Goal: Task Accomplishment & Management: Manage account settings

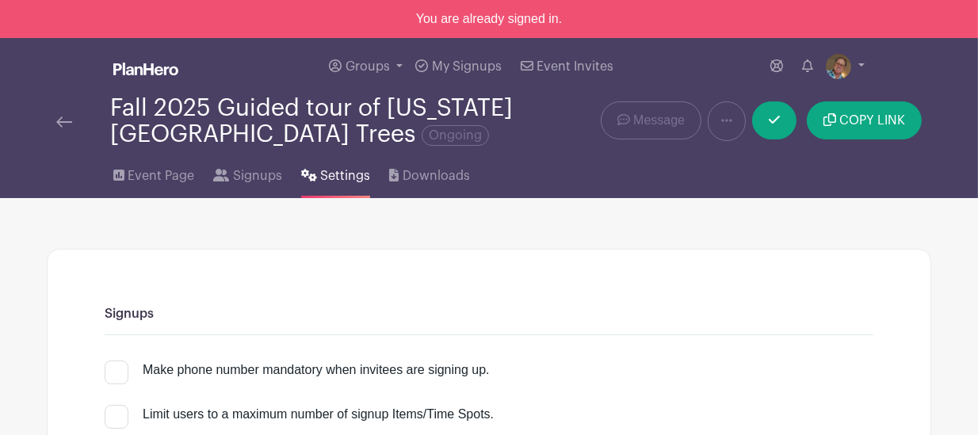
click at [346, 178] on span "Settings" at bounding box center [345, 175] width 50 height 19
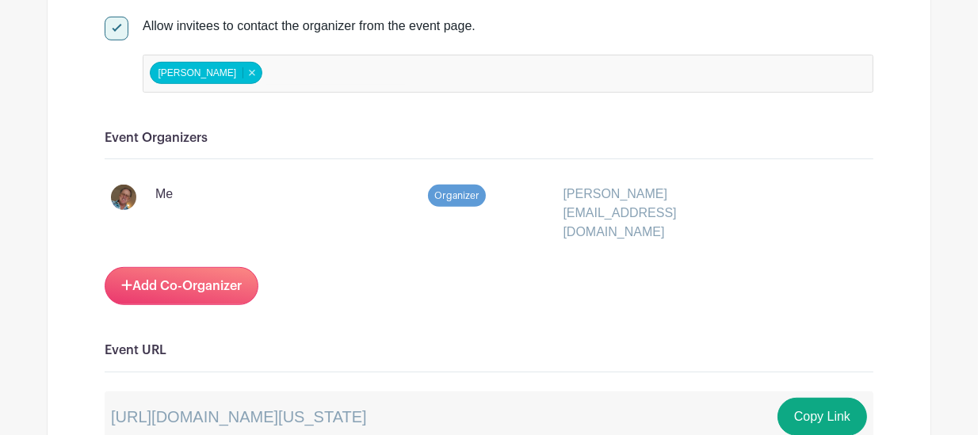
scroll to position [878, 0]
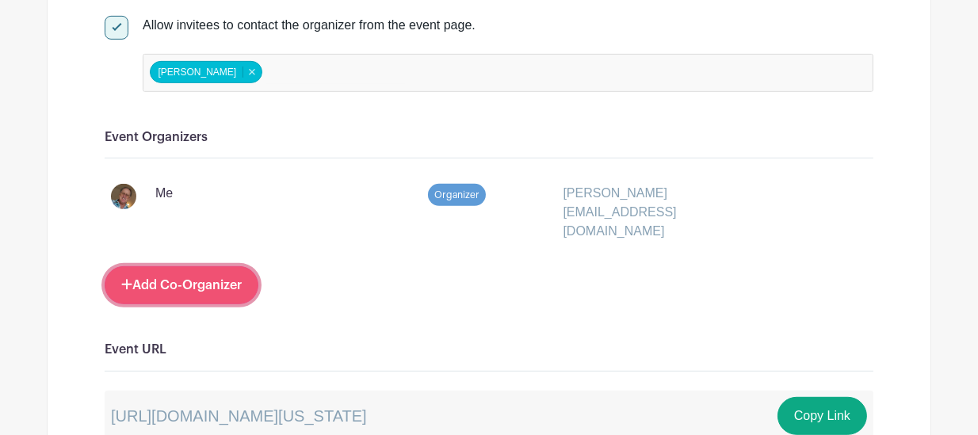
click at [213, 266] on link "Add Co-Organizer" at bounding box center [182, 285] width 154 height 38
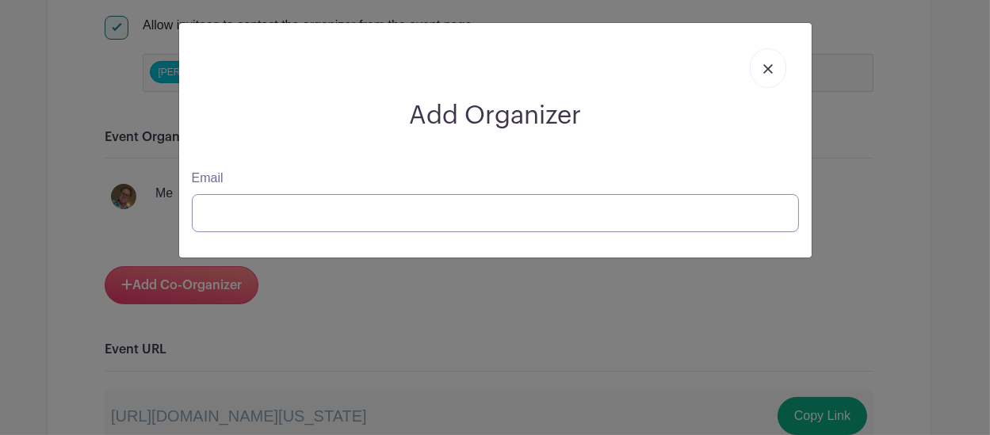
click at [247, 220] on input "Email" at bounding box center [495, 213] width 607 height 38
type input "marc.linit@gmail.com"
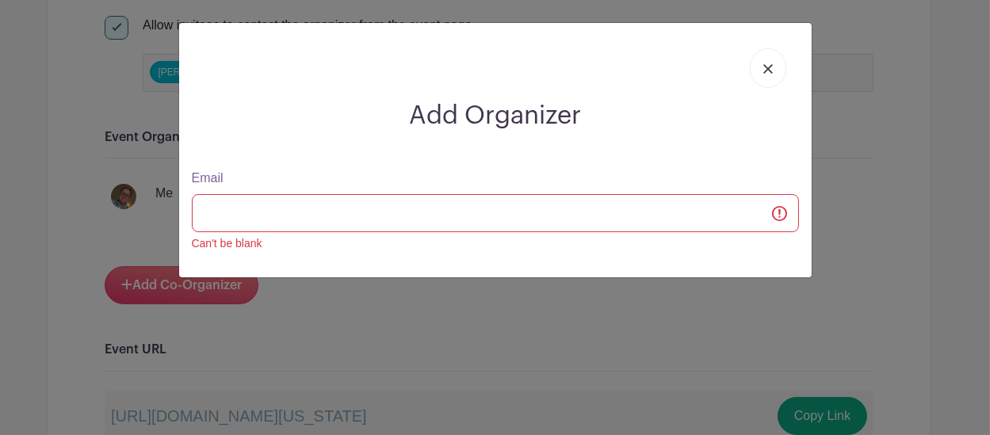
click at [765, 67] on img at bounding box center [768, 69] width 10 height 10
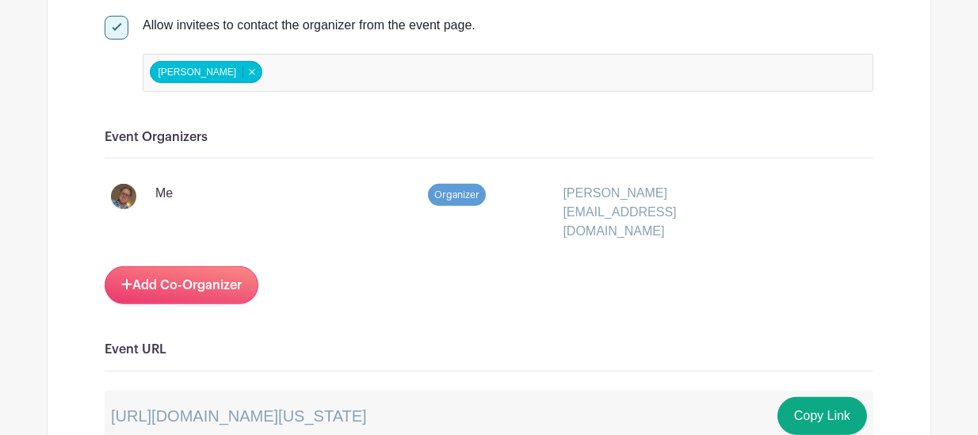
scroll to position [0, 0]
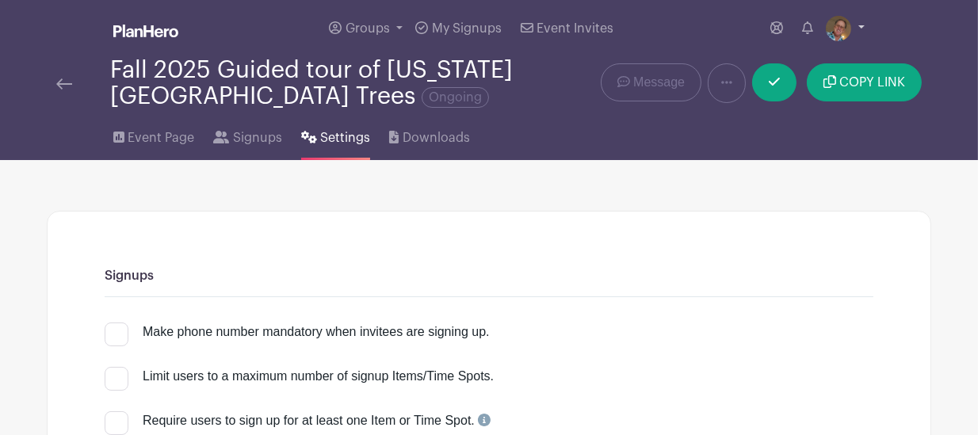
click at [860, 30] on link at bounding box center [845, 28] width 39 height 25
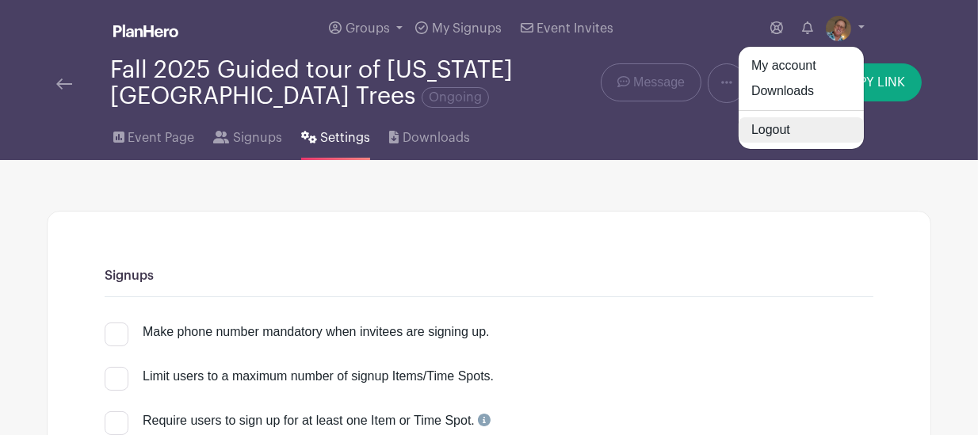
click at [780, 136] on link "Logout" at bounding box center [801, 129] width 125 height 25
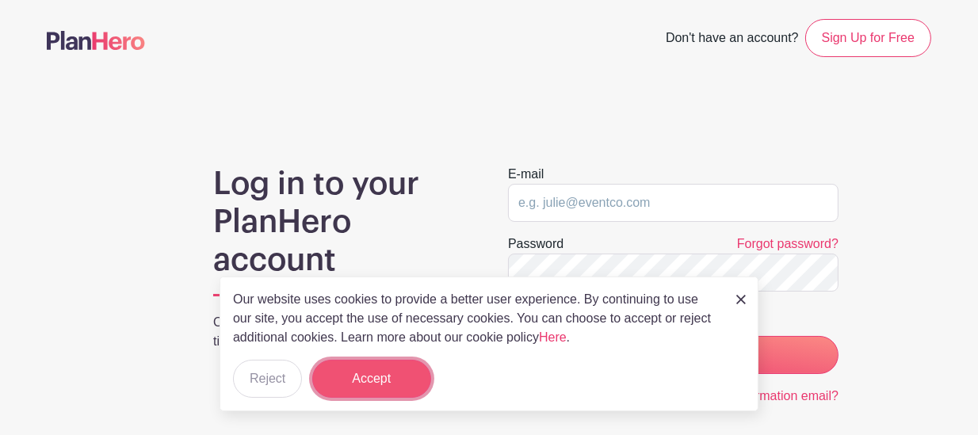
click at [395, 377] on button "Accept" at bounding box center [371, 379] width 119 height 38
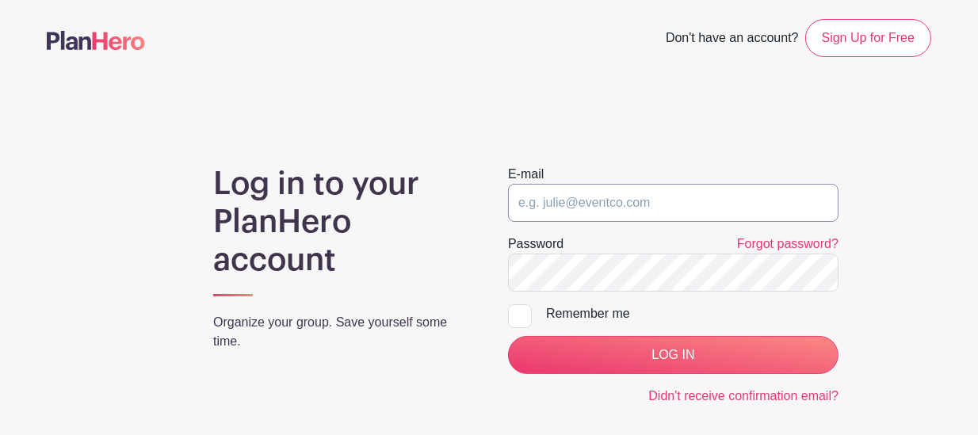
click at [553, 209] on input "email" at bounding box center [673, 203] width 331 height 38
type input "leeahopkins@hotmail.com"
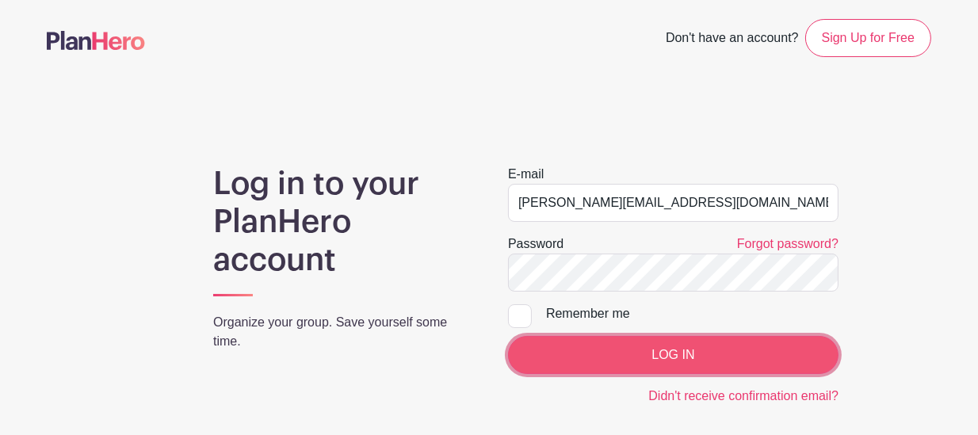
click at [615, 350] on input "LOG IN" at bounding box center [673, 355] width 331 height 38
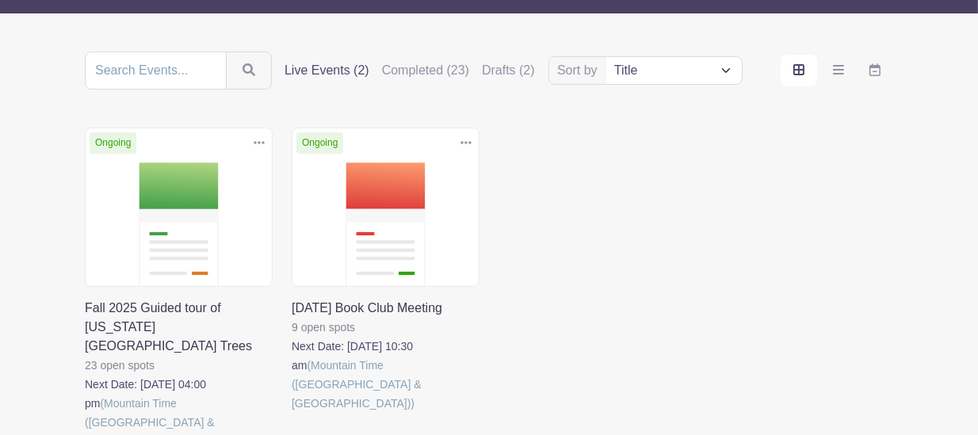
scroll to position [164, 0]
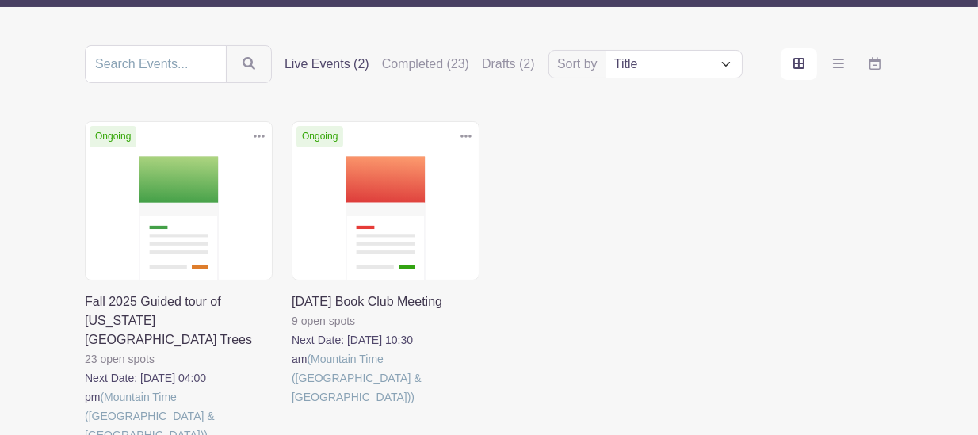
click at [292, 407] on link at bounding box center [292, 407] width 0 height 0
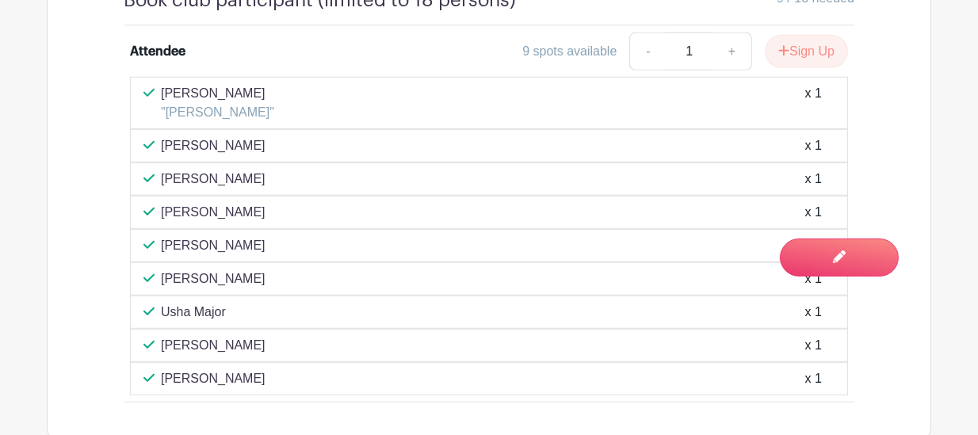
scroll to position [1274, 0]
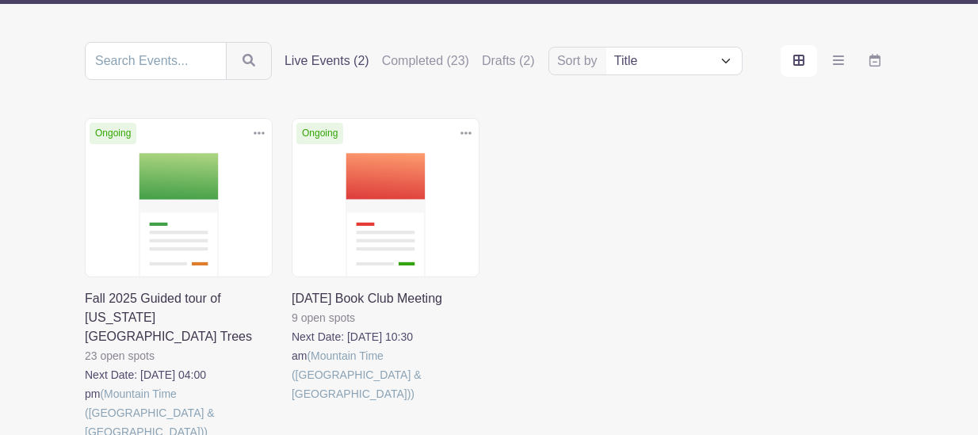
scroll to position [164, 0]
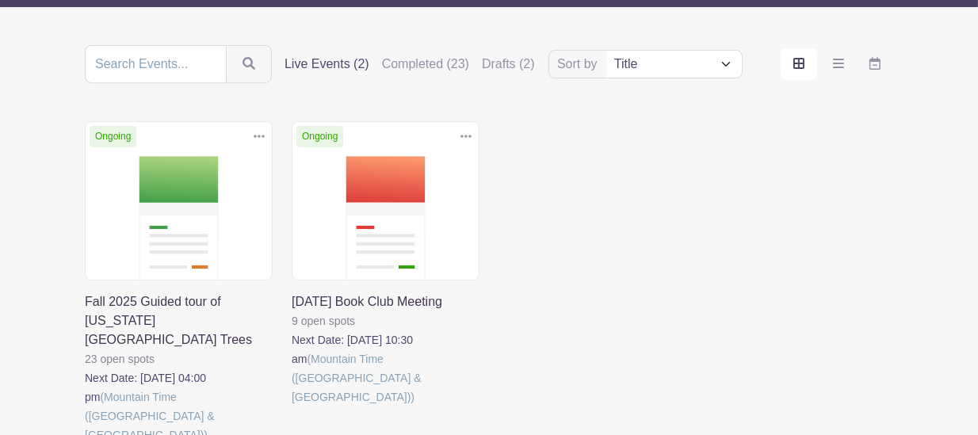
click at [260, 131] on icon at bounding box center [259, 136] width 11 height 13
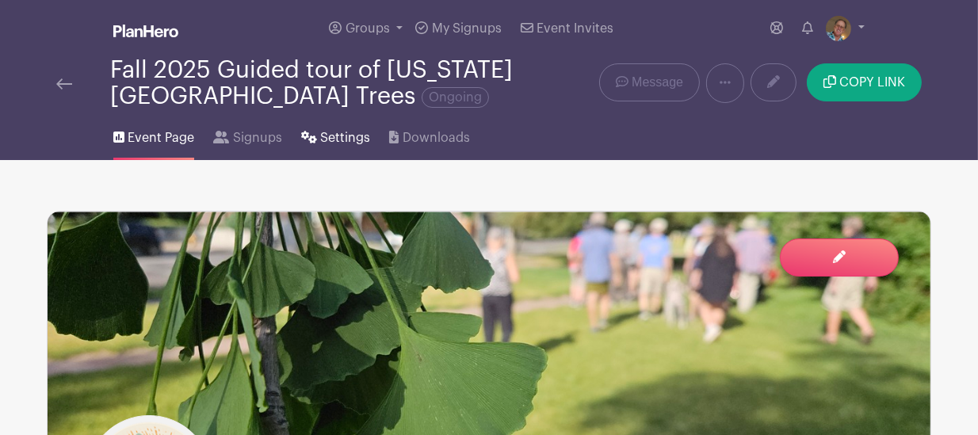
click at [351, 140] on span "Settings" at bounding box center [345, 137] width 50 height 19
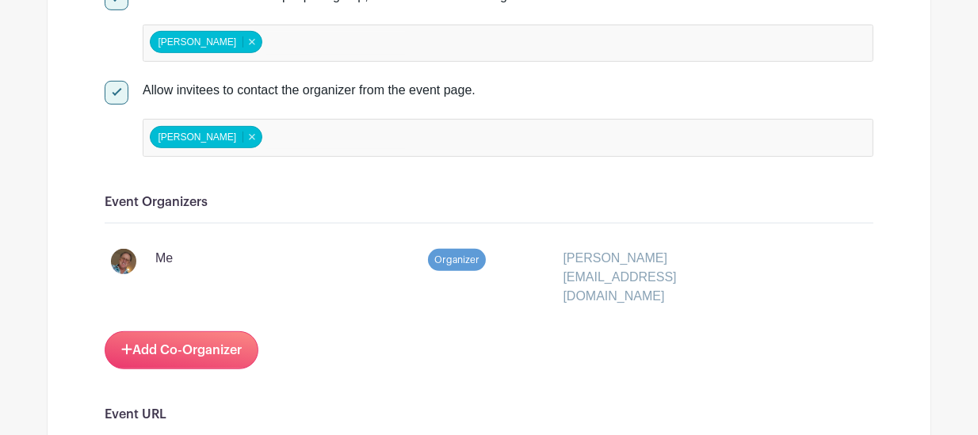
scroll to position [816, 0]
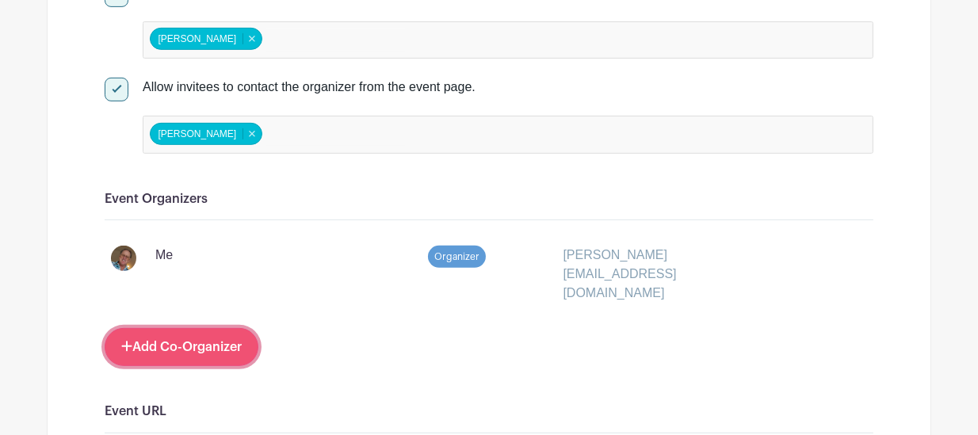
click at [185, 328] on link "Add Co-Organizer" at bounding box center [182, 347] width 154 height 38
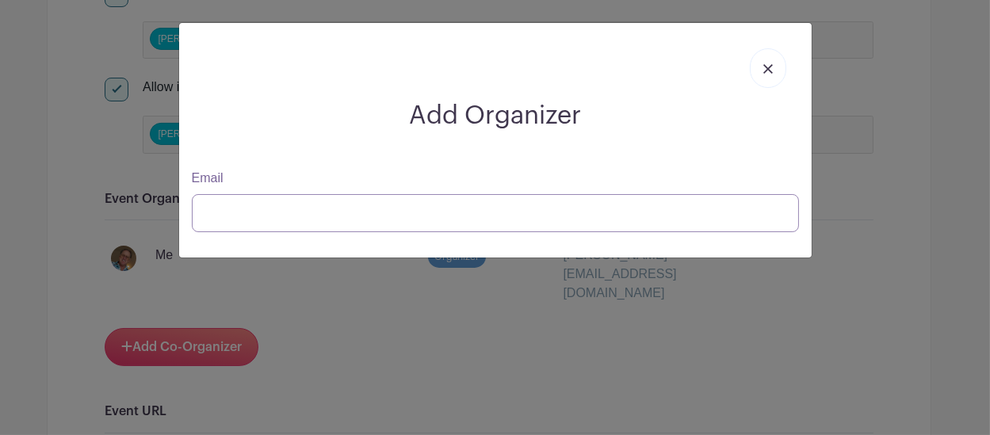
click at [251, 213] on input "Email" at bounding box center [495, 213] width 607 height 38
type input "marc.linit@gmail.com"
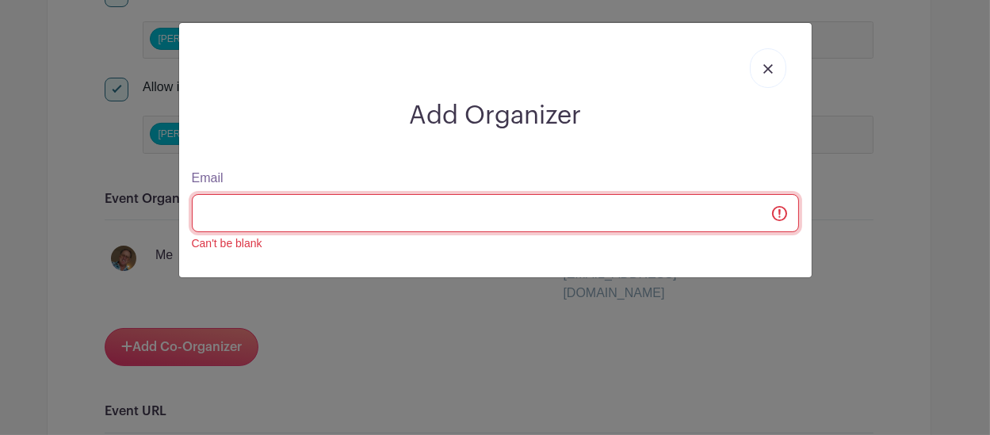
click at [311, 214] on input "Email" at bounding box center [495, 213] width 607 height 38
type input "leslieohopkins@hotmail.com"
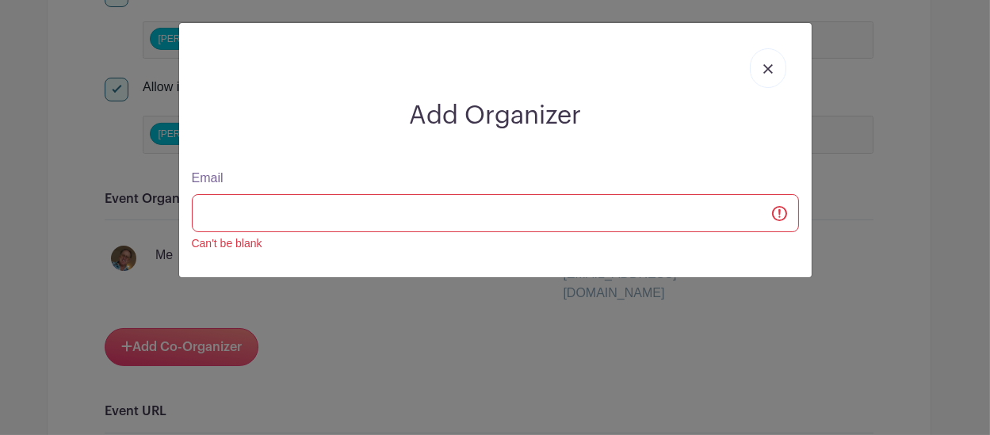
click at [763, 79] on link at bounding box center [768, 68] width 36 height 40
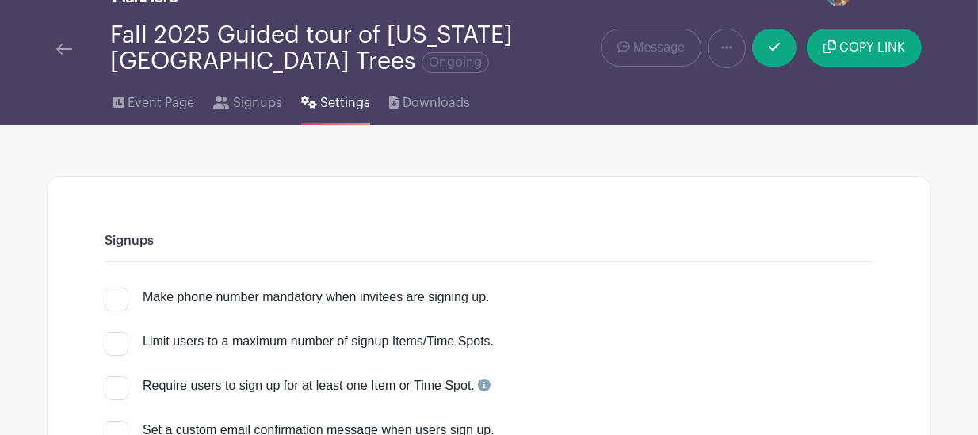
scroll to position [0, 0]
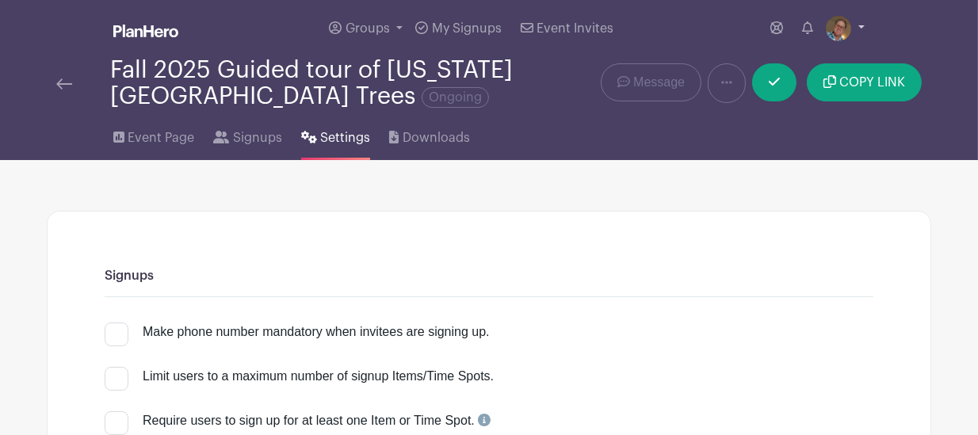
click at [860, 26] on link at bounding box center [845, 28] width 39 height 25
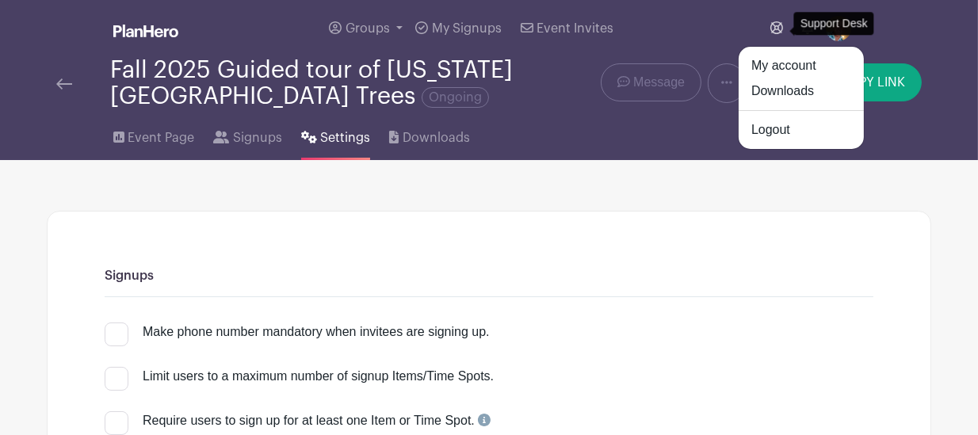
click at [779, 30] on icon at bounding box center [777, 27] width 13 height 13
